Goal: Find contact information: Find contact information

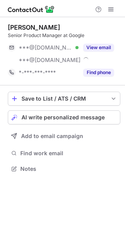
scroll to position [164, 125]
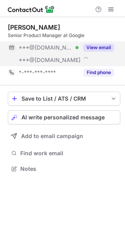
click at [98, 48] on button "View email" at bounding box center [98, 48] width 31 height 8
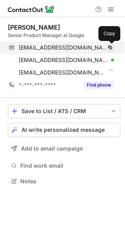
click at [111, 48] on span at bounding box center [110, 47] width 6 height 6
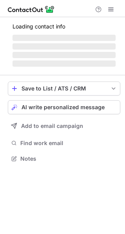
scroll to position [158, 125]
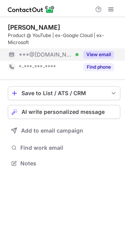
click at [104, 53] on button "View email" at bounding box center [98, 55] width 31 height 8
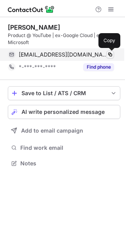
click at [112, 55] on span at bounding box center [110, 55] width 6 height 6
